Goal: Entertainment & Leisure: Consume media (video, audio)

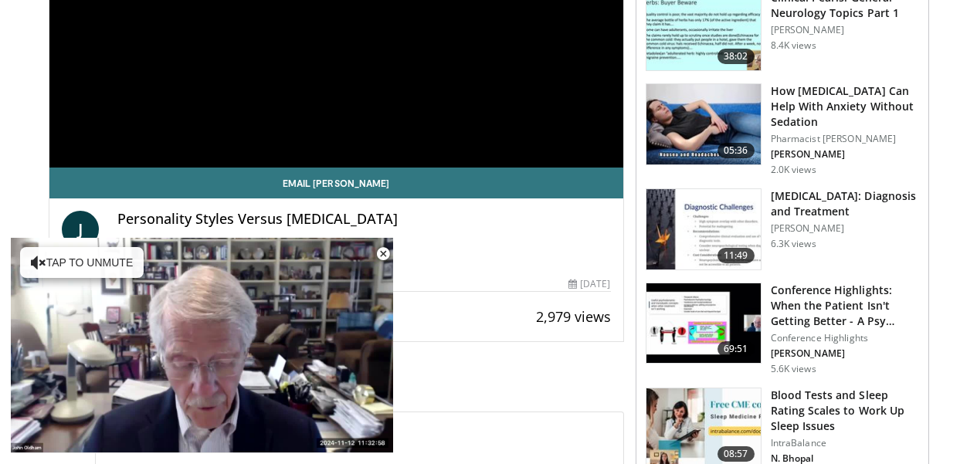
scroll to position [364, 0]
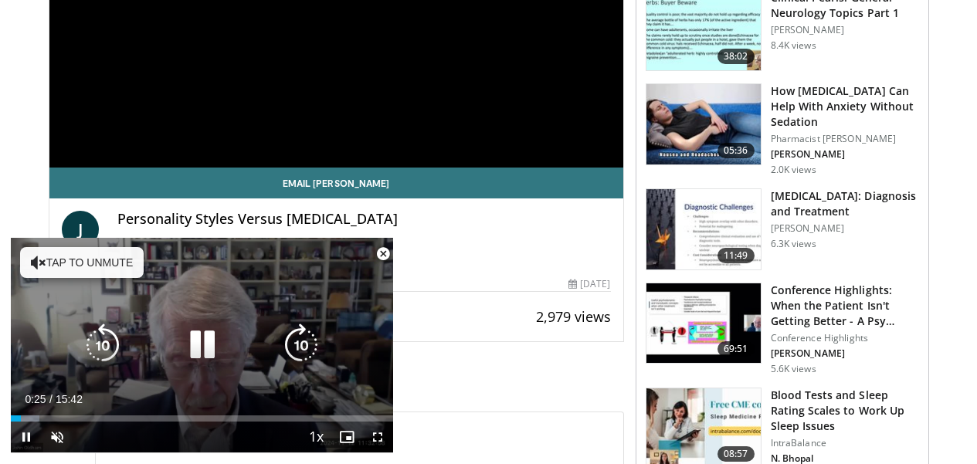
click at [107, 261] on button "Tap to unmute" at bounding box center [82, 262] width 124 height 31
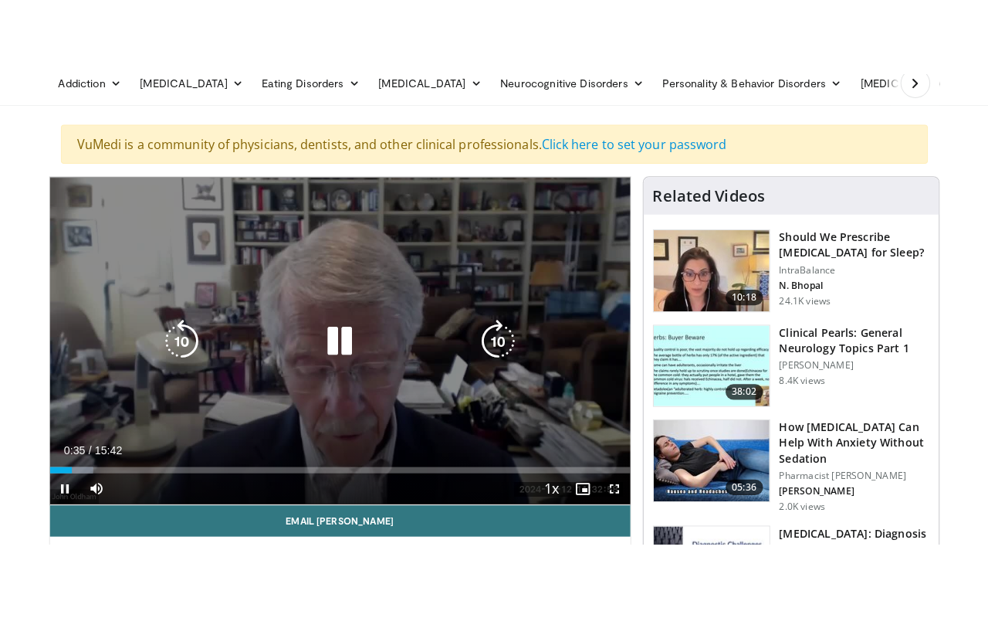
scroll to position [105, 0]
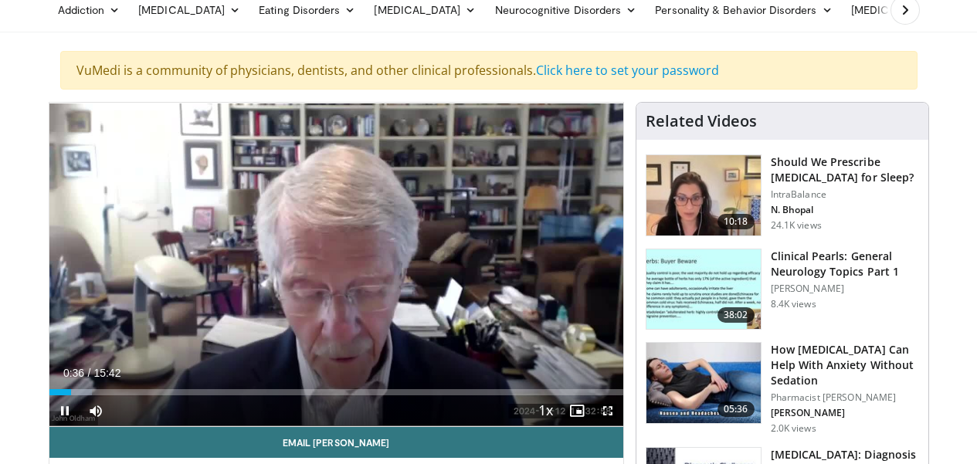
click at [604, 410] on span "Video Player" at bounding box center [607, 410] width 31 height 31
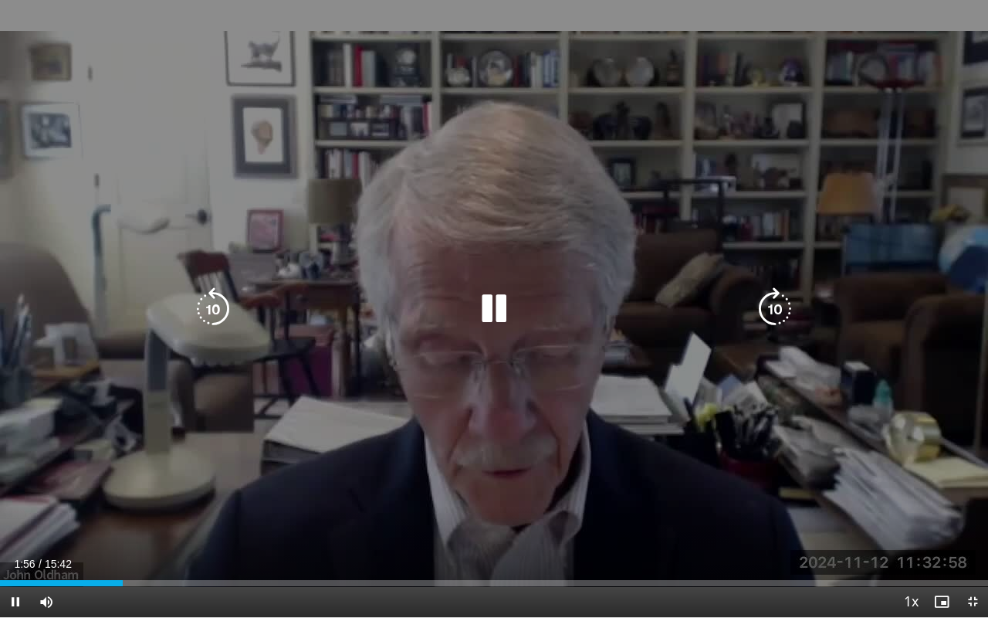
click at [591, 463] on div "10 seconds Tap to unmute" at bounding box center [494, 308] width 988 height 617
click at [604, 463] on div "10 seconds Tap to unmute" at bounding box center [494, 308] width 988 height 617
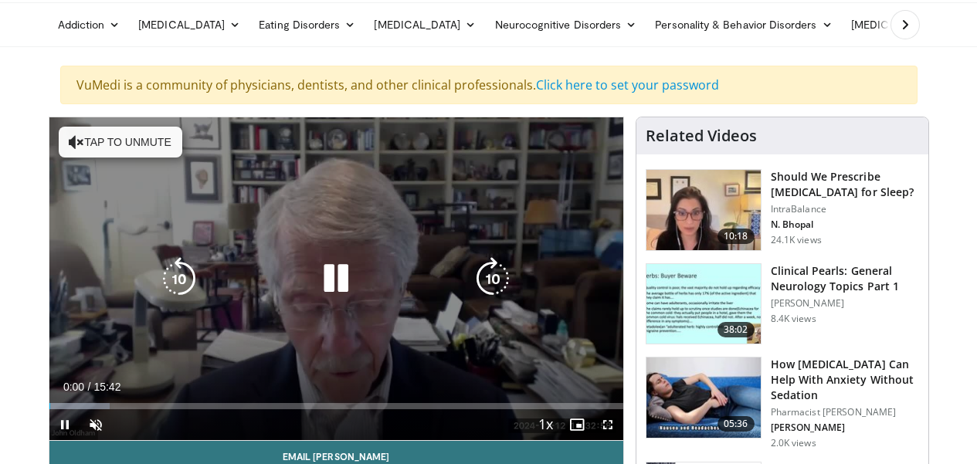
scroll to position [104, 0]
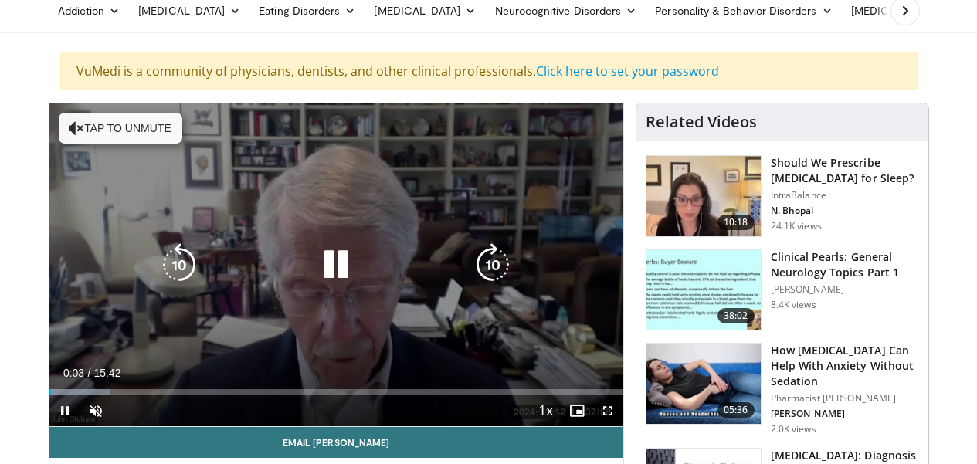
click at [102, 124] on button "Tap to unmute" at bounding box center [121, 128] width 124 height 31
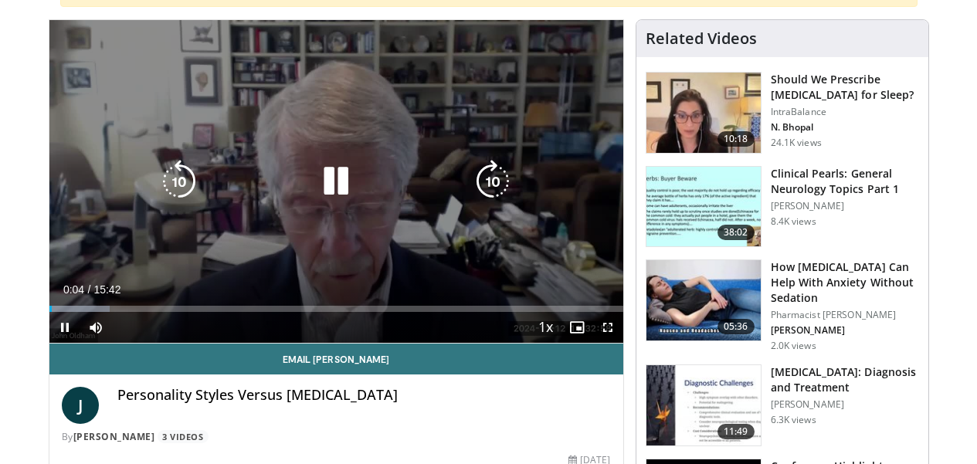
scroll to position [191, 0]
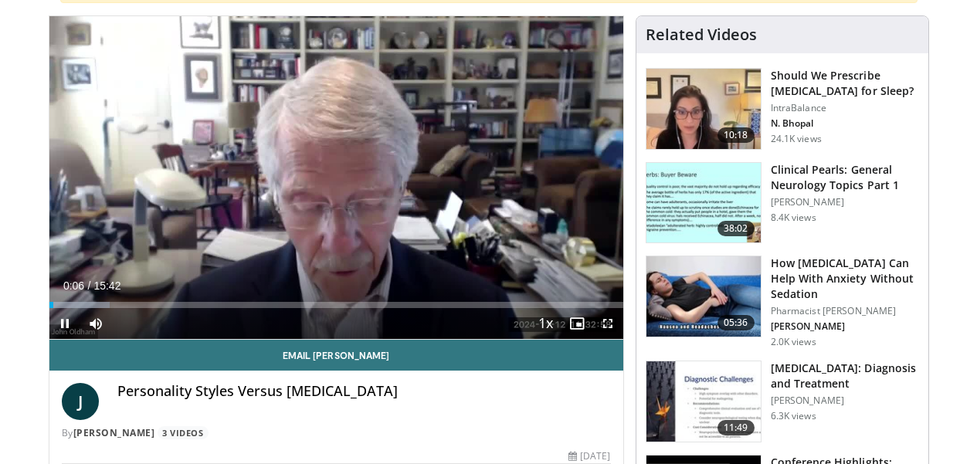
click at [605, 321] on span "Video Player" at bounding box center [607, 323] width 31 height 31
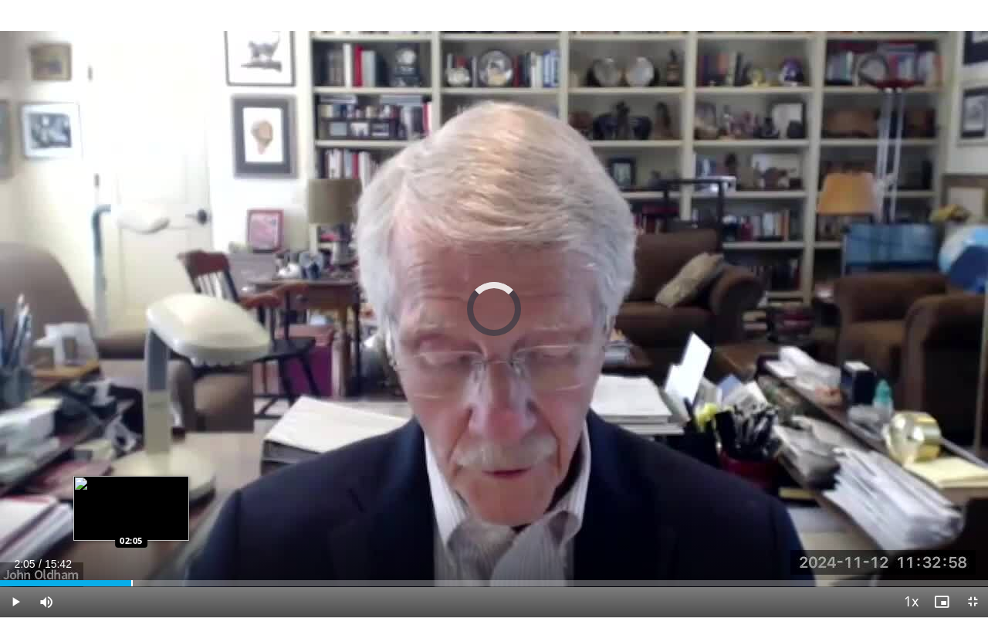
click at [131, 463] on div "Progress Bar" at bounding box center [132, 583] width 2 height 6
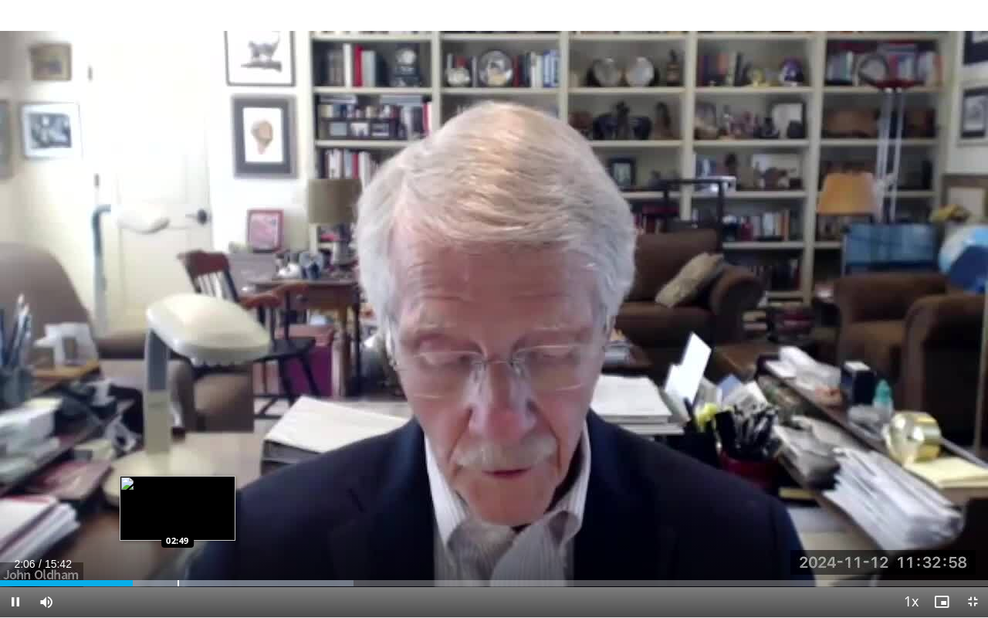
click at [178, 463] on div "Progress Bar" at bounding box center [179, 583] width 2 height 6
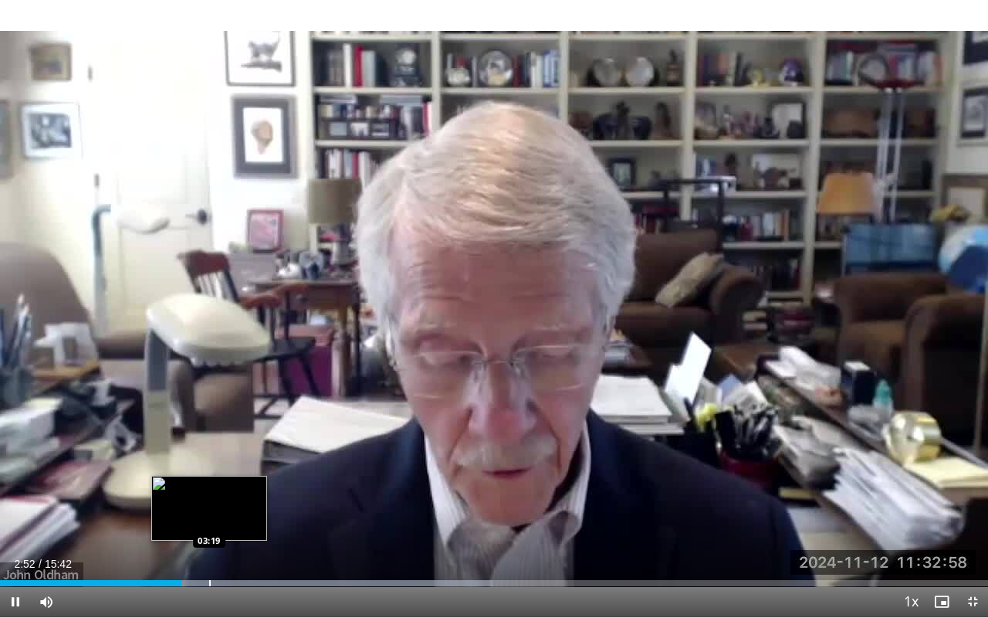
click at [209, 463] on div "Progress Bar" at bounding box center [210, 583] width 2 height 6
click at [225, 463] on div "Progress Bar" at bounding box center [226, 583] width 2 height 6
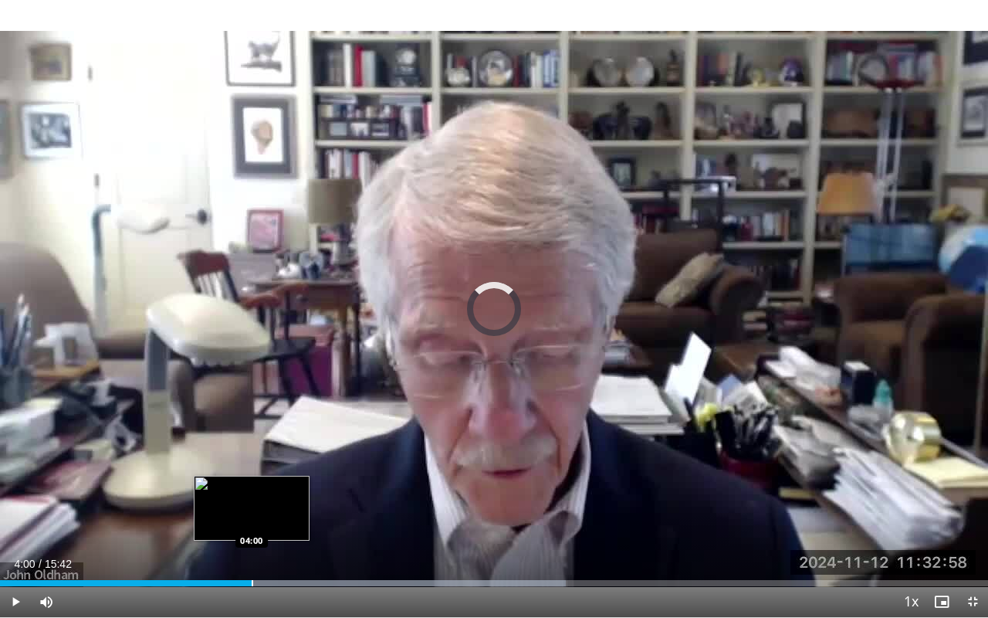
click at [252, 463] on div "Progress Bar" at bounding box center [253, 583] width 2 height 6
click at [275, 463] on div "Progress Bar" at bounding box center [276, 583] width 2 height 6
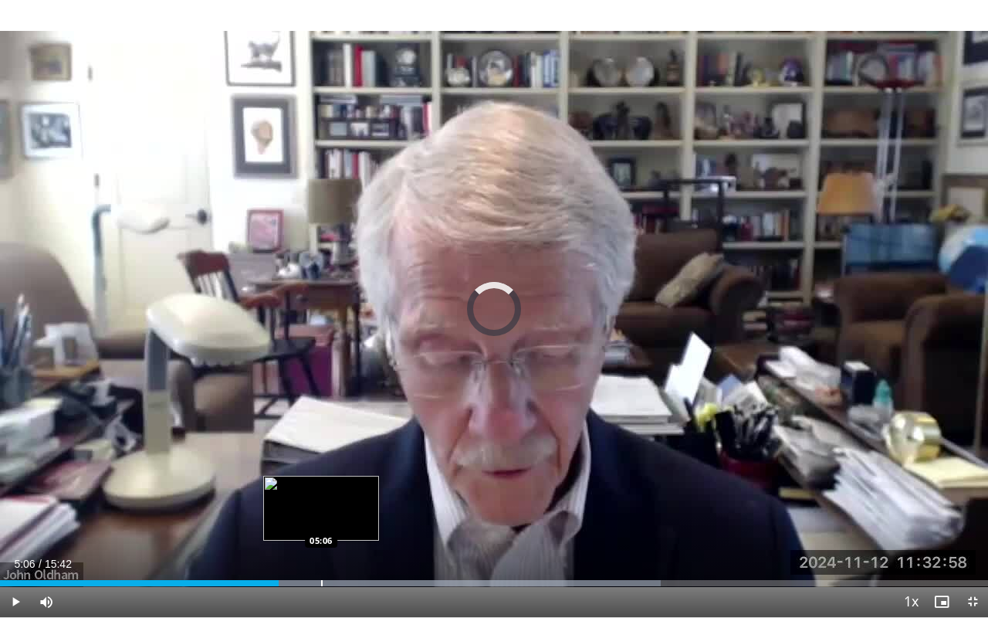
click at [321, 463] on div "Progress Bar" at bounding box center [322, 583] width 2 height 6
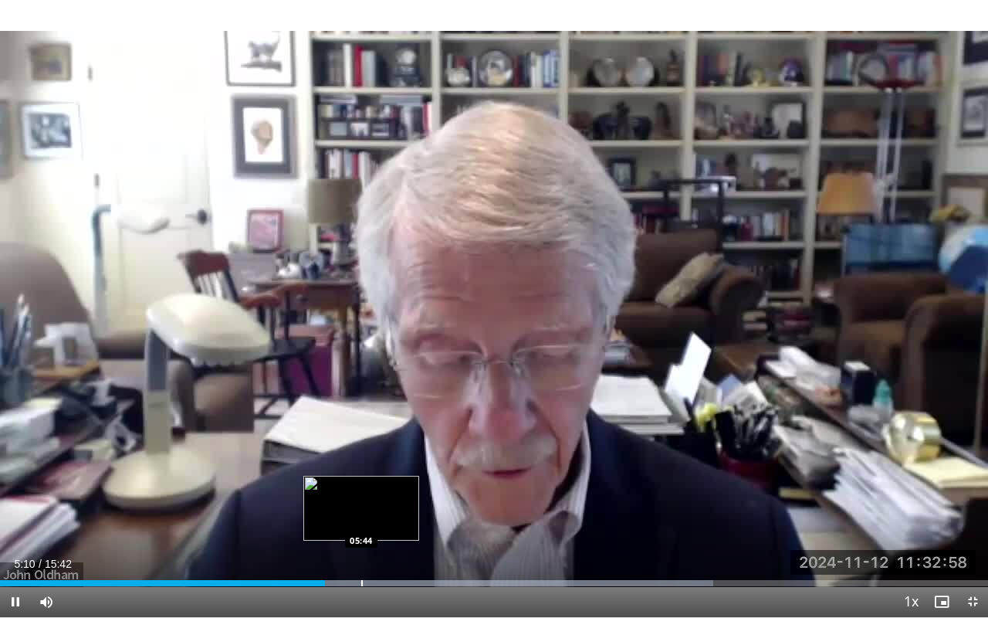
click at [361, 463] on div "Progress Bar" at bounding box center [362, 583] width 2 height 6
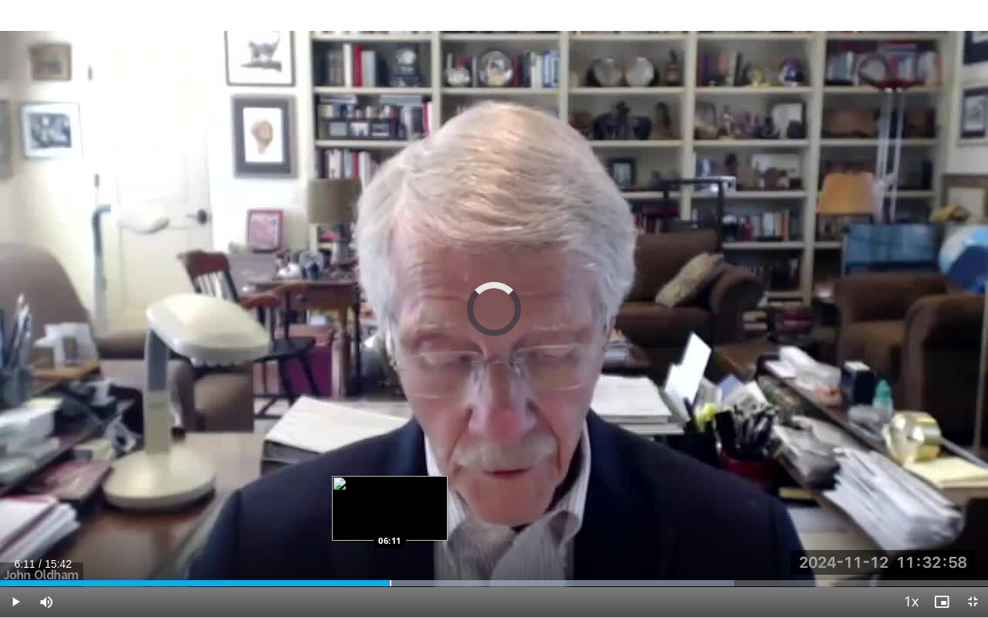
click at [390, 463] on div "Progress Bar" at bounding box center [391, 583] width 2 height 6
click at [410, 463] on div "Progress Bar" at bounding box center [410, 583] width 2 height 6
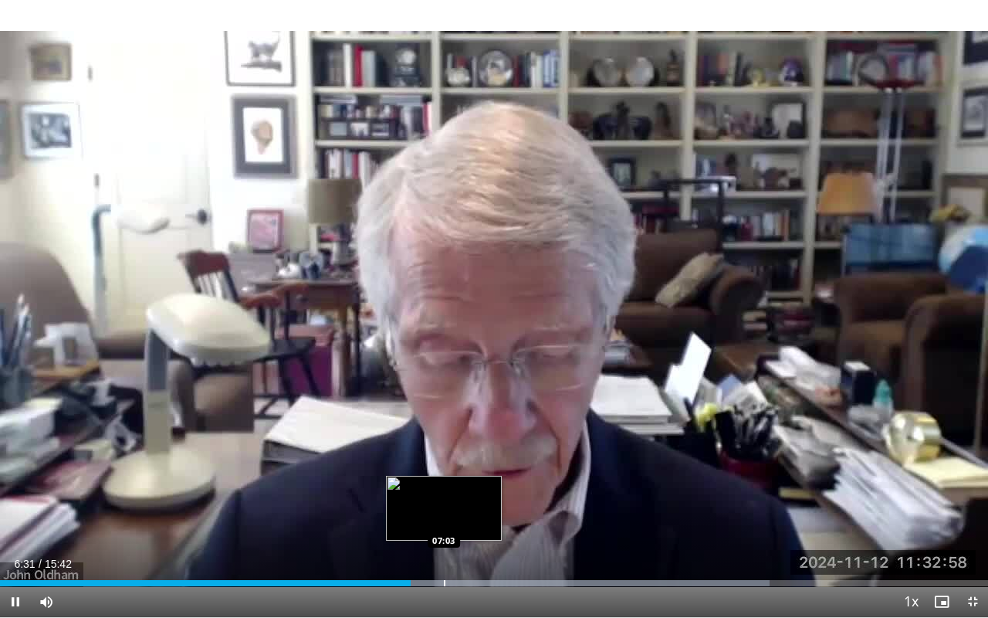
click at [444, 463] on div "Progress Bar" at bounding box center [445, 583] width 2 height 6
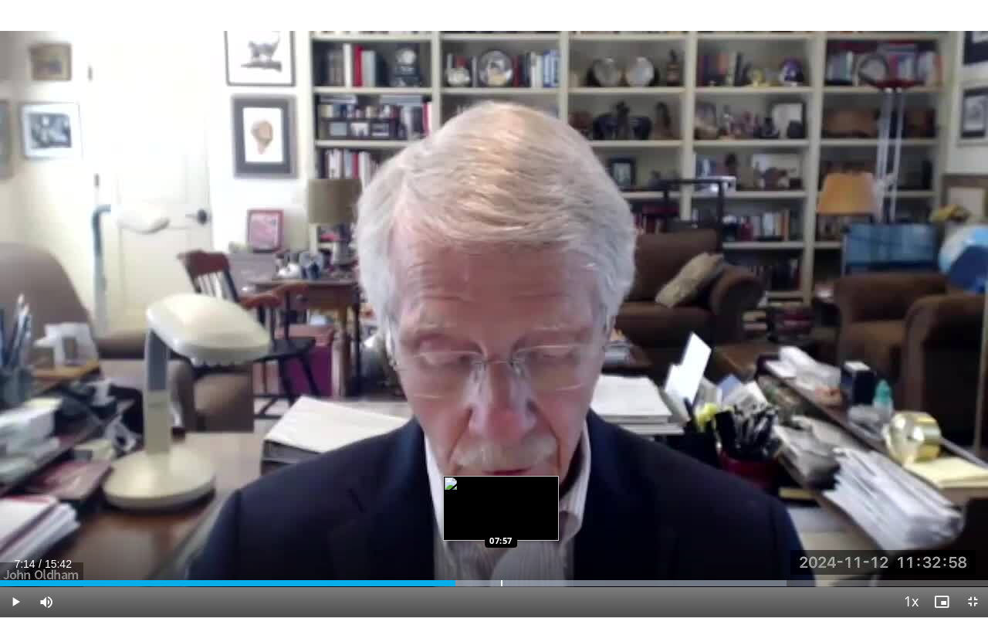
click at [501, 463] on div "Loaded : 79.58% 07:14 07:57" at bounding box center [494, 578] width 988 height 15
click at [477, 463] on div "Progress Bar" at bounding box center [478, 583] width 2 height 6
